Goal: Task Accomplishment & Management: Use online tool/utility

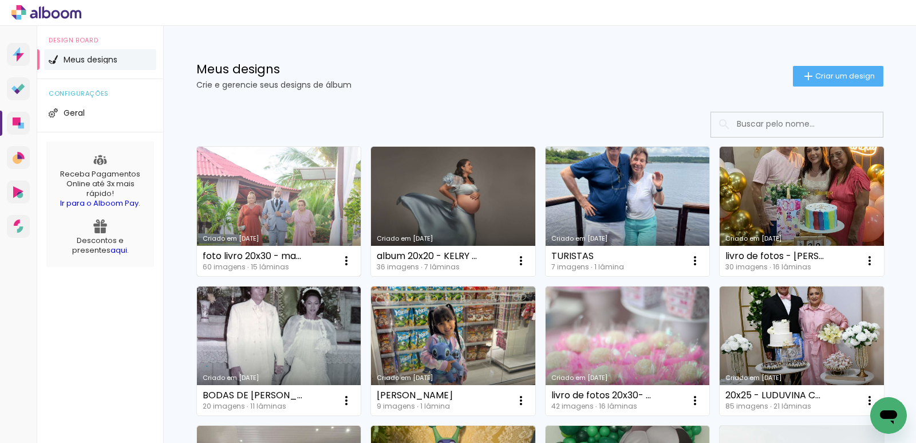
click at [265, 196] on link "Criado em [DATE]" at bounding box center [279, 211] width 164 height 129
